Goal: Entertainment & Leisure: Consume media (video, audio)

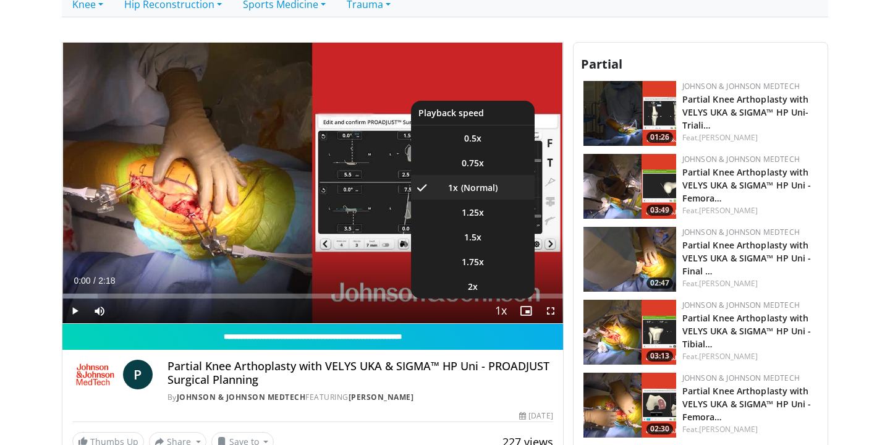
scroll to position [268, 0]
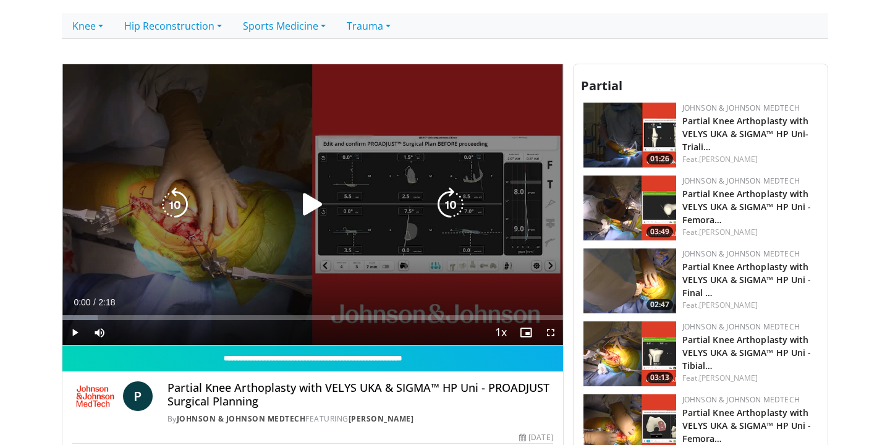
click at [308, 212] on icon "Video Player" at bounding box center [312, 204] width 35 height 35
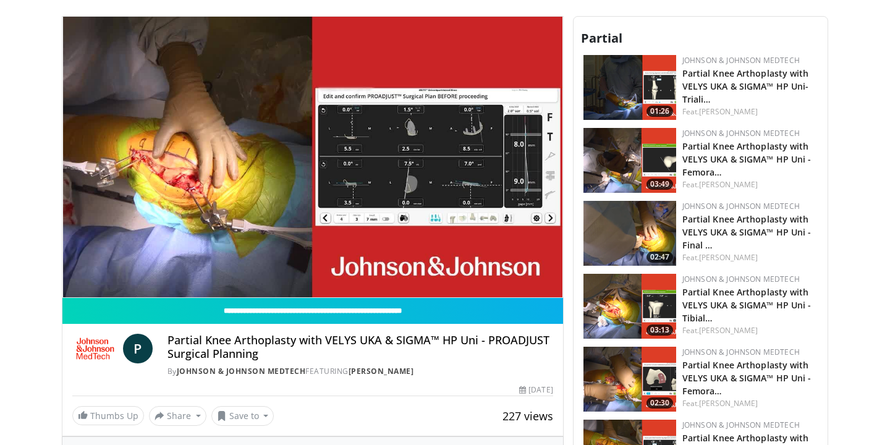
scroll to position [316, 0]
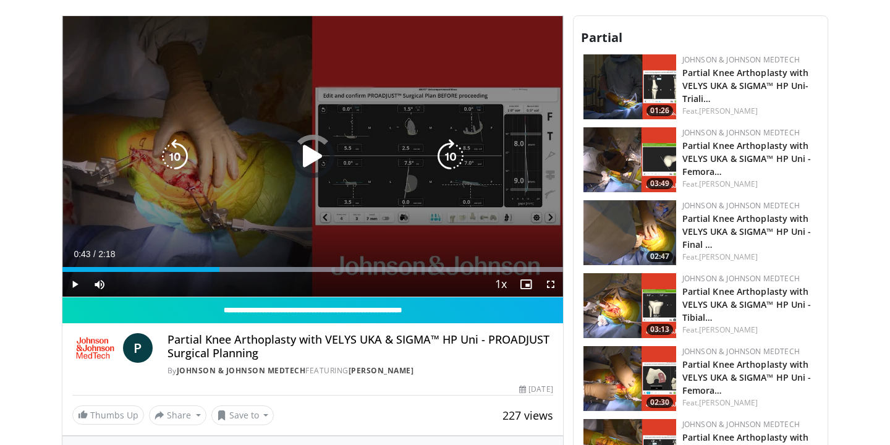
drag, startPoint x: 208, startPoint y: 269, endPoint x: 284, endPoint y: 262, distance: 76.3
click at [283, 262] on div "Loaded : 99.95% 1:00 1:00" at bounding box center [312, 266] width 501 height 12
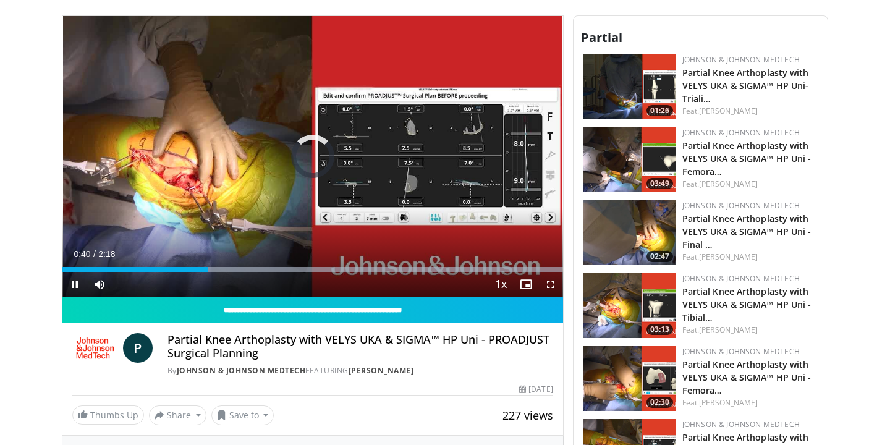
click at [551, 286] on span "Video Player" at bounding box center [550, 284] width 25 height 25
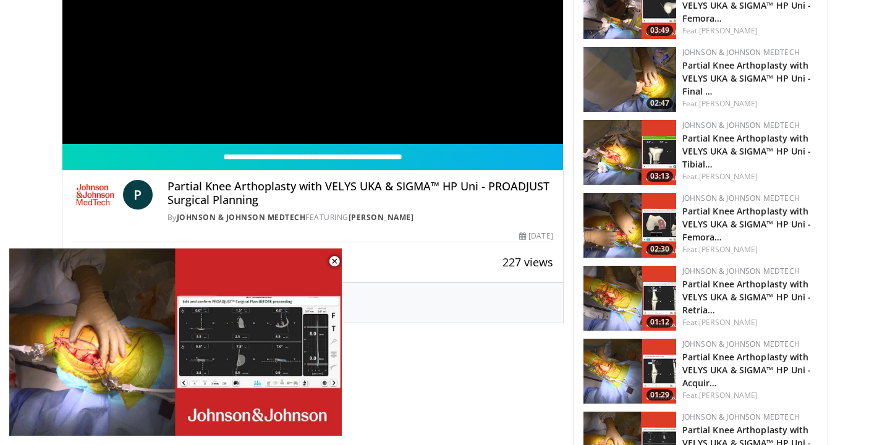
scroll to position [472, 0]
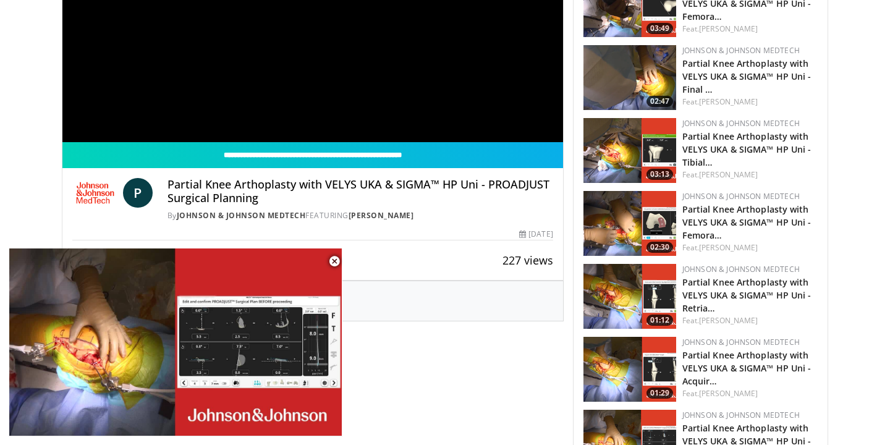
click at [331, 261] on span "Video Player" at bounding box center [334, 261] width 25 height 25
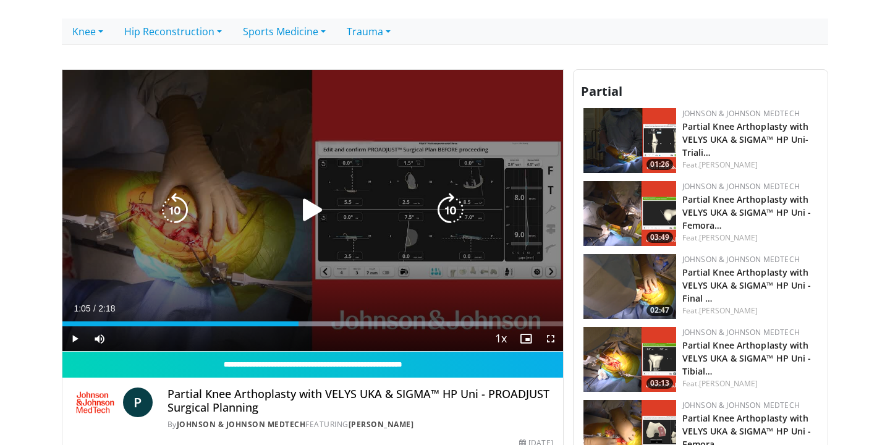
scroll to position [264, 0]
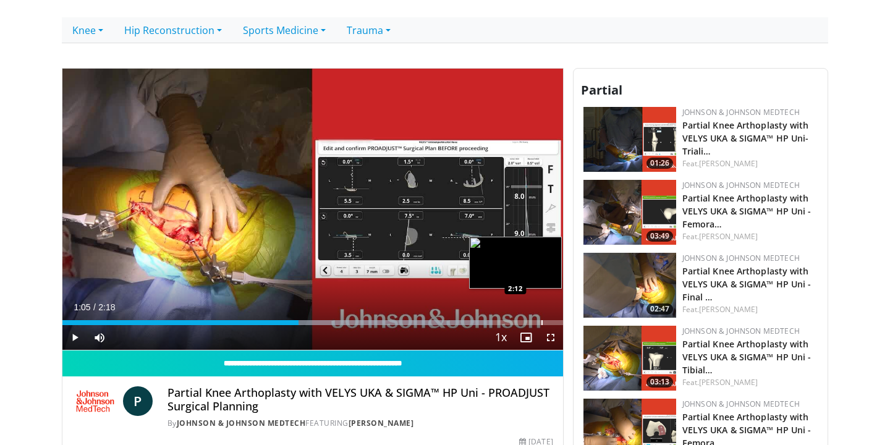
click at [541, 321] on div "Progress Bar" at bounding box center [541, 322] width 1 height 5
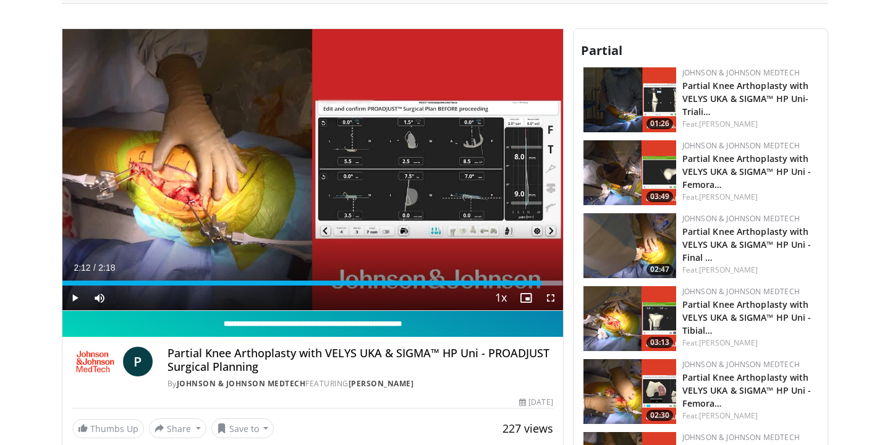
scroll to position [305, 0]
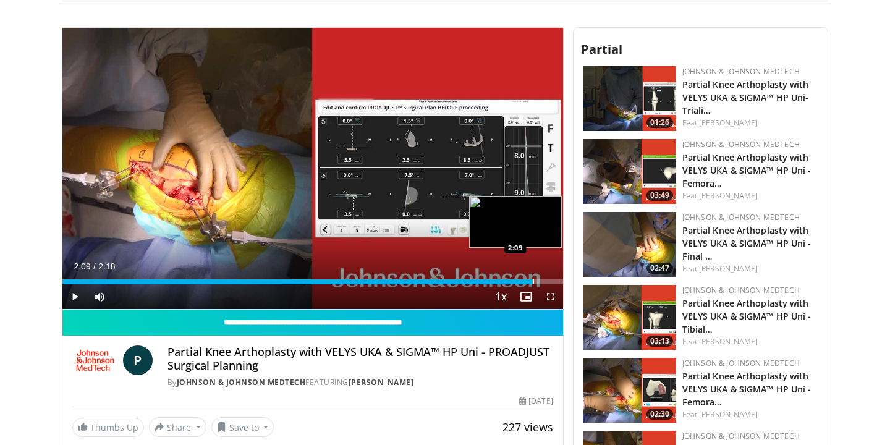
click at [533, 280] on div "Progress Bar" at bounding box center [533, 281] width 1 height 5
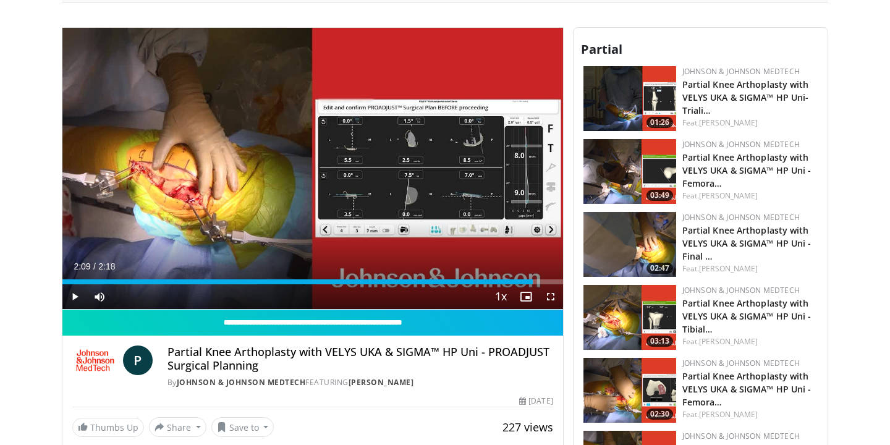
click at [75, 292] on span "Video Player" at bounding box center [74, 296] width 25 height 25
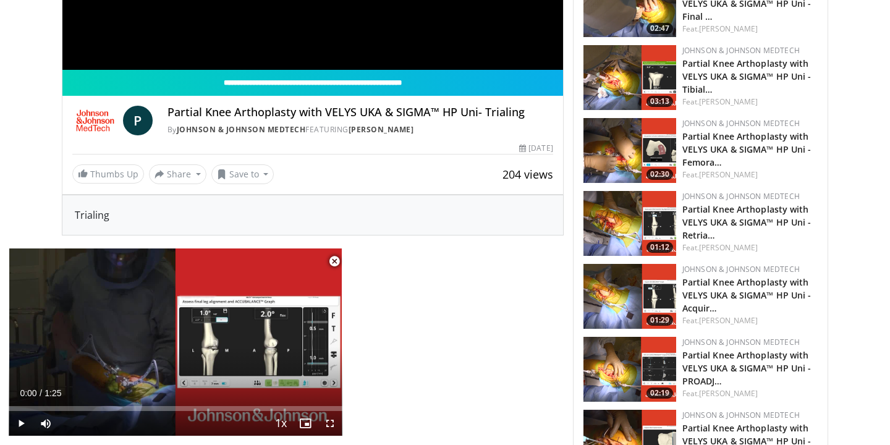
scroll to position [39, 0]
